Goal: Information Seeking & Learning: Understand process/instructions

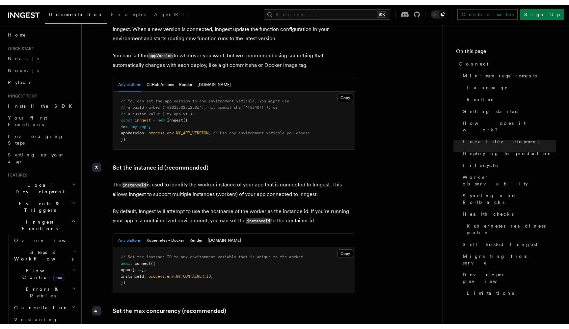
scroll to position [242, 0]
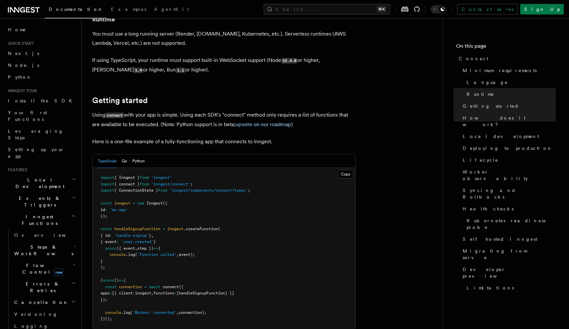
scroll to position [372, 0]
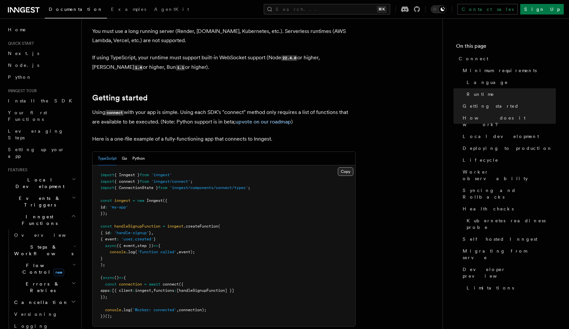
click at [346, 167] on button "Copy Copied" at bounding box center [345, 171] width 15 height 9
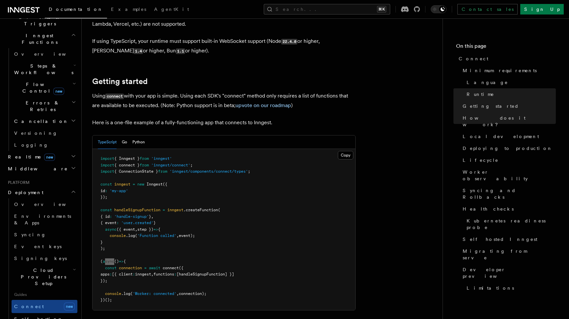
scroll to position [706, 0]
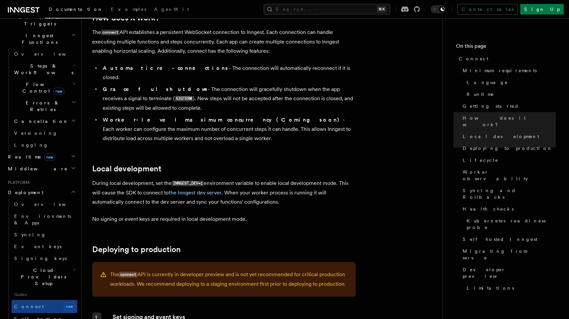
click at [180, 180] on code "INNGEST_DEV=1" at bounding box center [187, 183] width 32 height 6
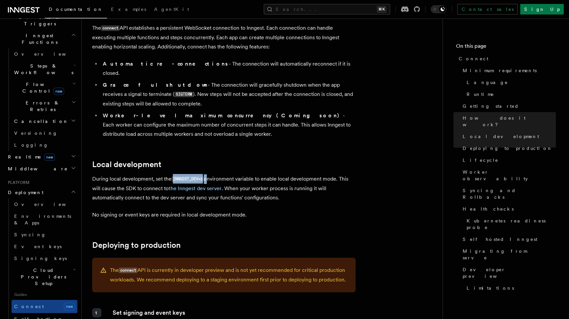
click at [204, 176] on code "INNGEST_DEV=1" at bounding box center [187, 179] width 32 height 6
copy p "INNGEST_DEV=1"
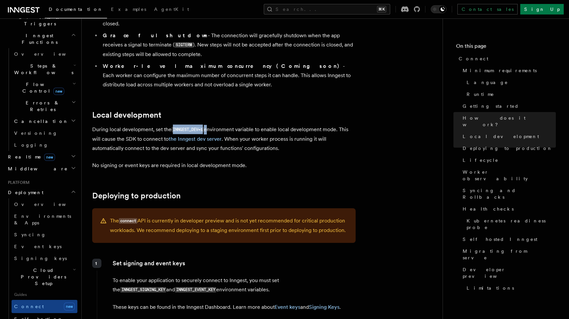
scroll to position [759, 0]
click at [149, 125] on p "During local development, set the INNGEST_DEV=1 environment variable to enable …" at bounding box center [223, 139] width 263 height 28
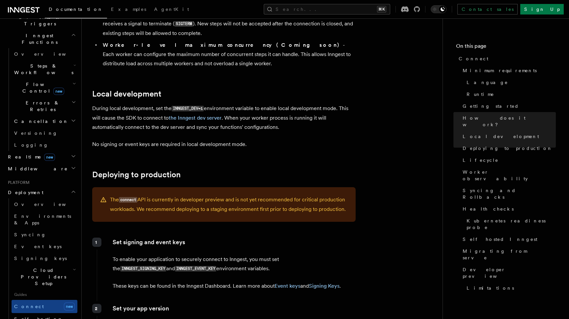
scroll to position [784, 0]
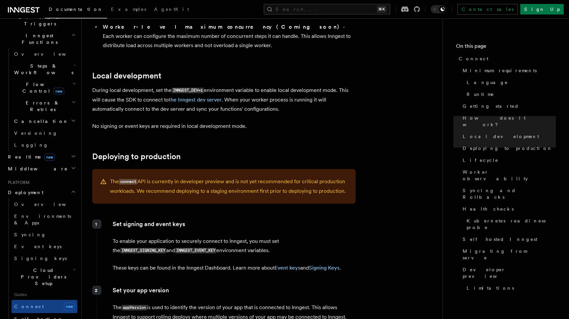
scroll to position [804, 0]
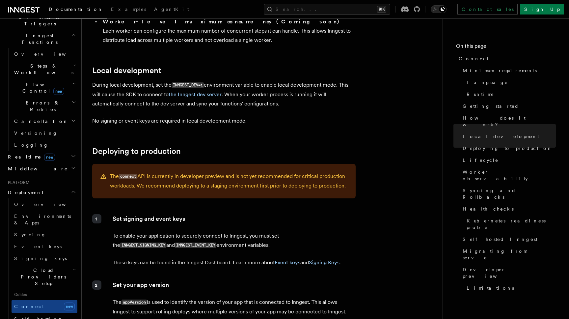
click at [156, 231] on p "To enable your application to securely connect to Inngest, you must set the INN…" at bounding box center [234, 240] width 243 height 19
click at [282, 259] on link "Event keys" at bounding box center [287, 262] width 26 height 6
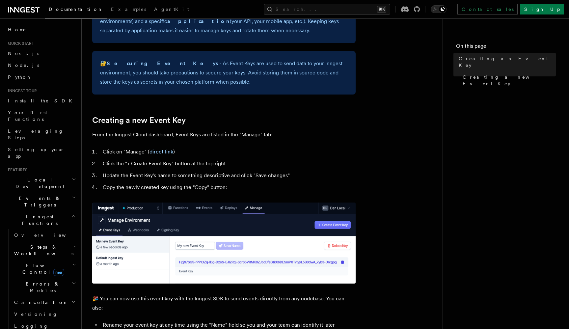
scroll to position [208, 0]
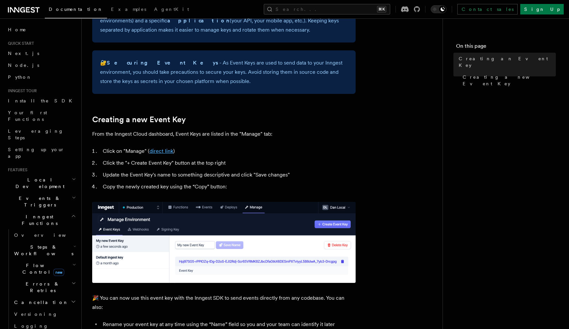
click at [162, 149] on link "direct link" at bounding box center [161, 151] width 24 height 6
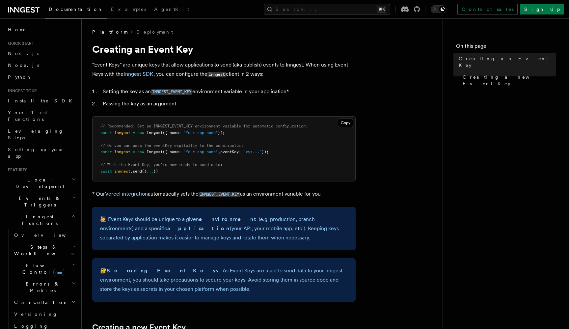
scroll to position [0, 0]
click at [174, 94] on code "INNGEST_EVENT_KEY" at bounding box center [171, 93] width 41 height 6
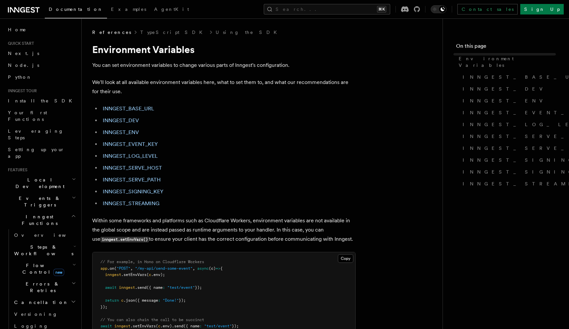
scroll to position [748, 0]
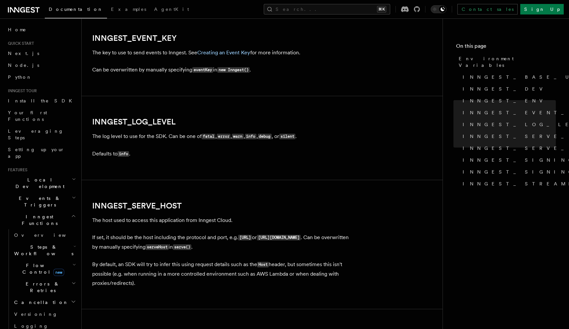
click at [194, 35] on h2 "INNGEST_EVENT_KEY" at bounding box center [223, 38] width 263 height 9
copy article "INNGEST_EVENT_KEY"
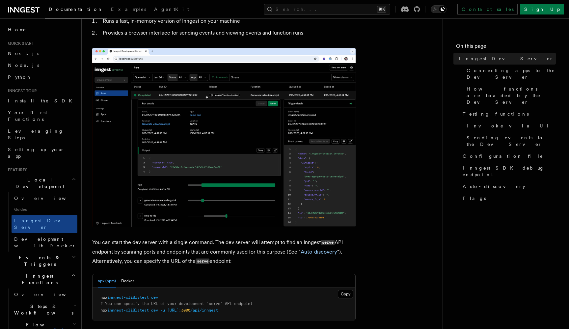
scroll to position [69, 0]
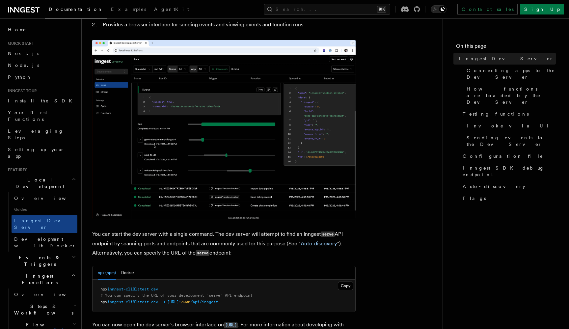
click at [152, 154] on img at bounding box center [223, 129] width 263 height 179
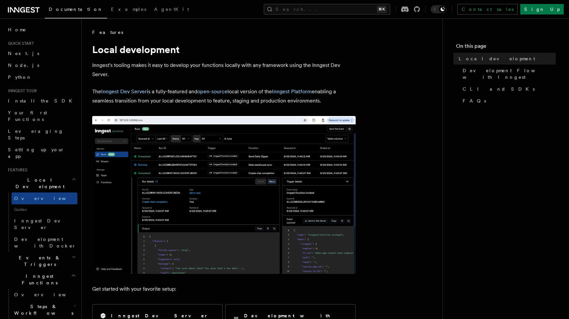
scroll to position [946, 0]
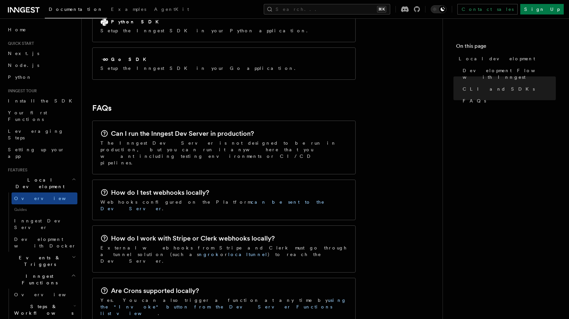
click at [191, 244] on p "External webhooks from Stripe and Clerk must go through a tunnel solution (such…" at bounding box center [223, 254] width 247 height 20
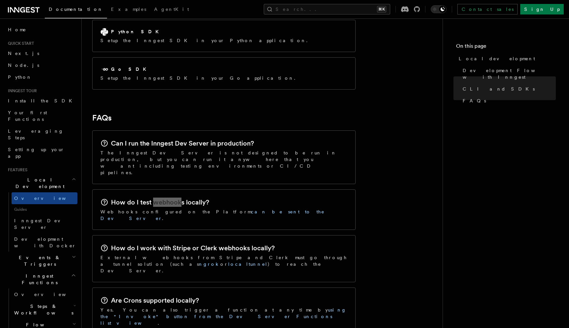
scroll to position [946, 0]
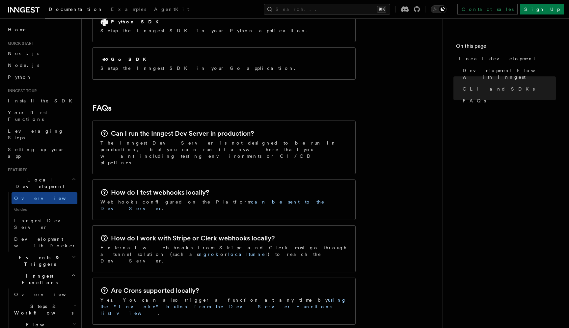
click at [193, 133] on div "Can I run the Inngest Dev Server in production? The Inngest Dev Server is not d…" at bounding box center [223, 222] width 263 height 209
click at [206, 199] on link "can be sent to the Dev Server" at bounding box center [212, 205] width 224 height 12
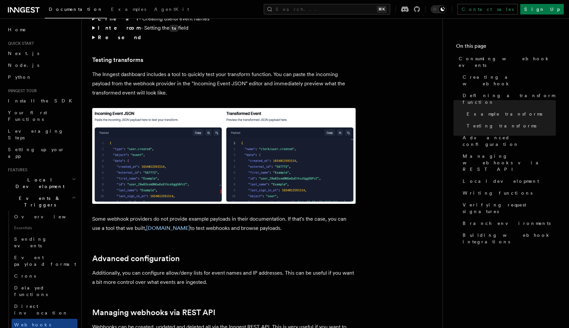
scroll to position [1099, 0]
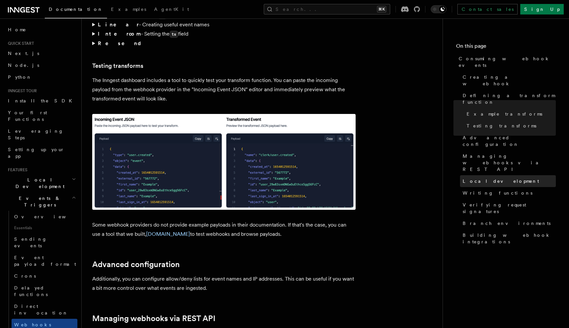
click at [474, 178] on span "Local development" at bounding box center [500, 181] width 76 height 7
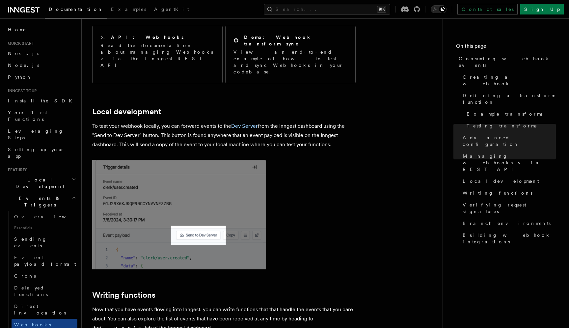
scroll to position [1439, 0]
click at [198, 121] on p "To test your webhook locally, you can forward events to the Dev Server from the…" at bounding box center [223, 135] width 263 height 28
click at [209, 121] on p "To test your webhook locally, you can forward events to the Dev Server from the…" at bounding box center [223, 135] width 263 height 28
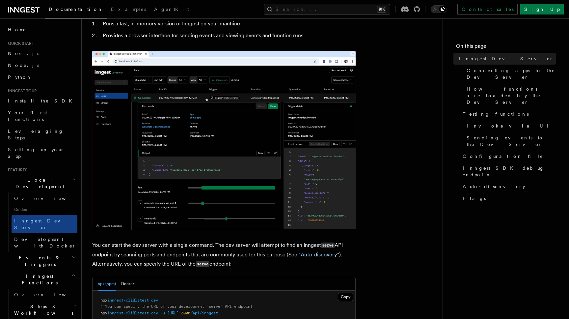
scroll to position [59, 0]
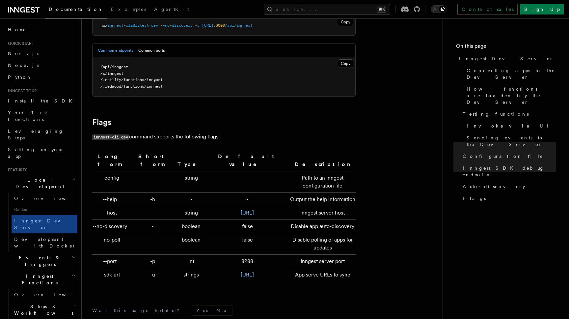
scroll to position [2127, 0]
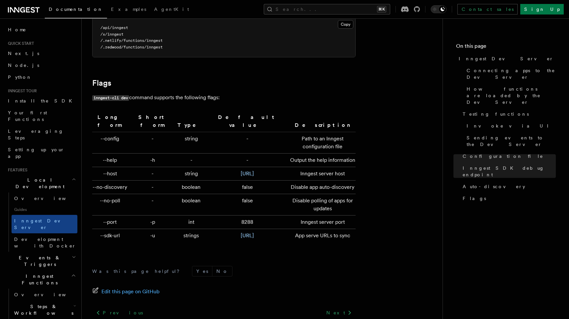
click at [154, 167] on td "-" at bounding box center [152, 173] width 44 height 13
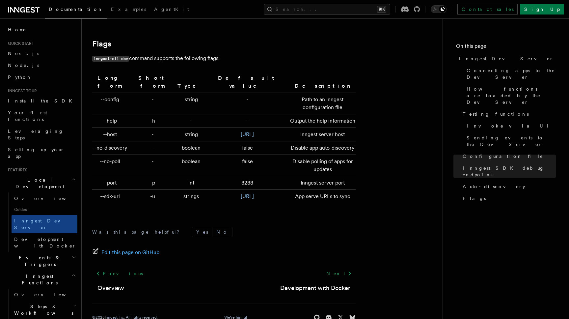
scroll to position [2169, 0]
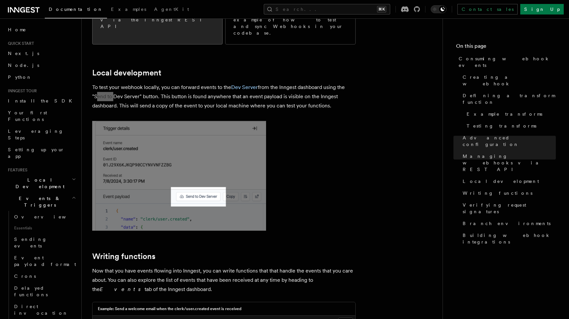
scroll to position [1464, 0]
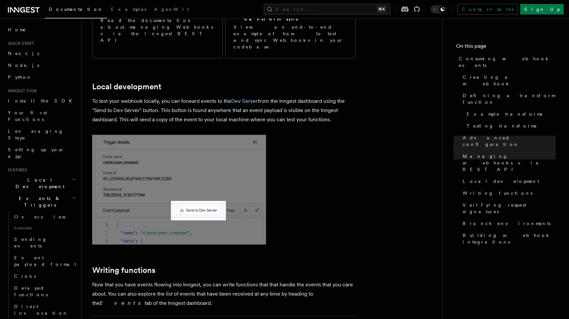
click at [262, 96] on p "To test your webhook locally, you can forward events to the Dev Server from the…" at bounding box center [223, 110] width 263 height 28
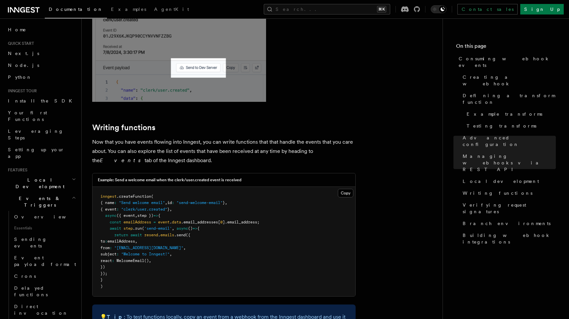
scroll to position [1608, 0]
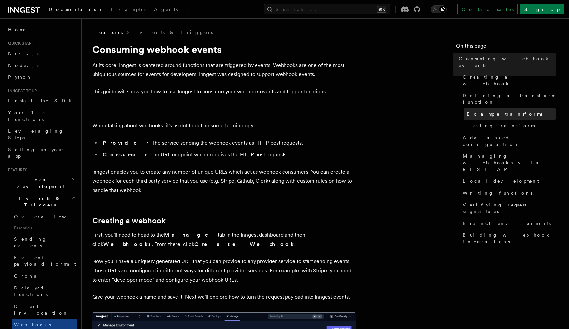
click at [493, 111] on span "Example transforms" at bounding box center [504, 114] width 76 height 7
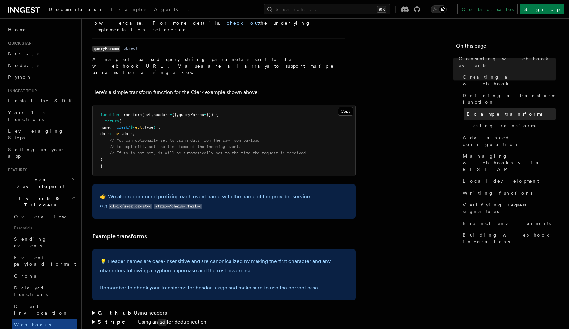
scroll to position [812, 0]
